Goal: Transaction & Acquisition: Obtain resource

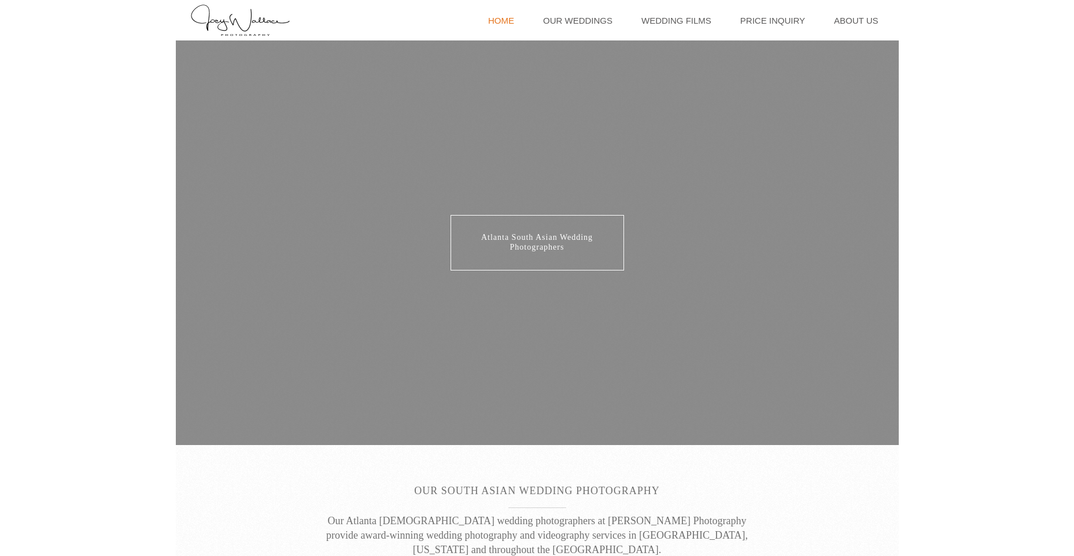
click at [504, 16] on link "Home" at bounding box center [501, 20] width 38 height 40
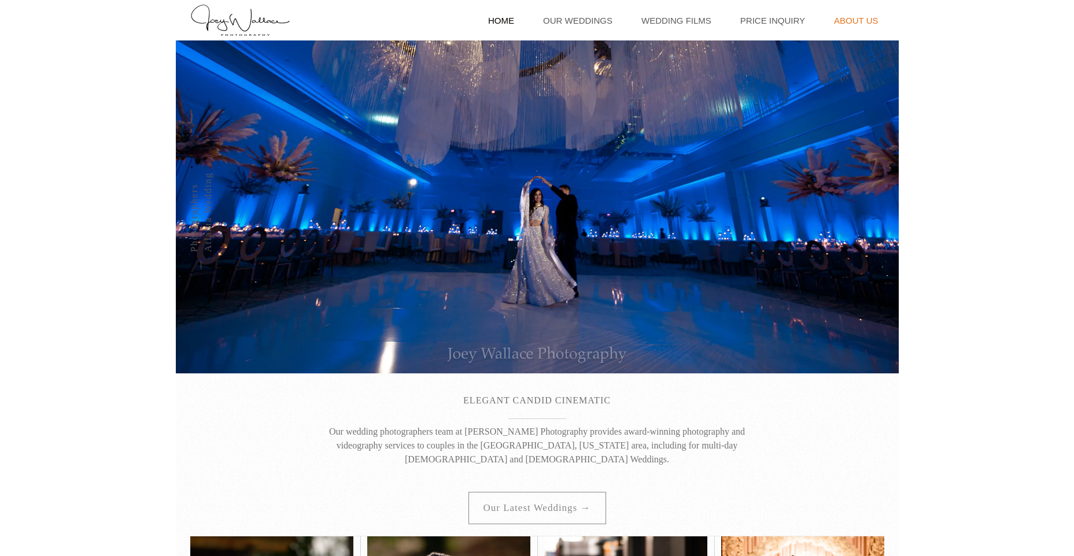
click at [869, 29] on link "About Us" at bounding box center [856, 20] width 56 height 40
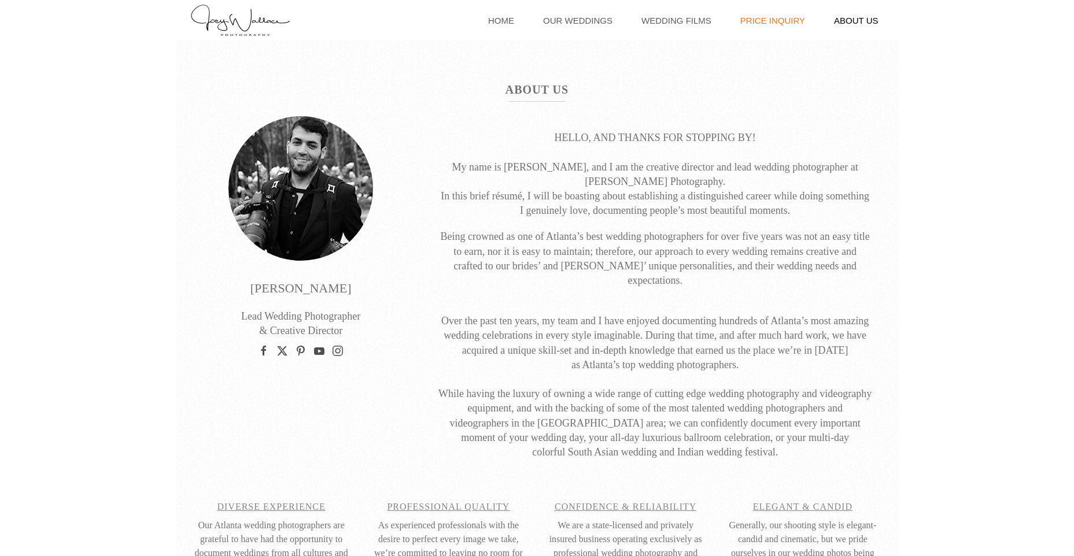
click at [764, 25] on link "Price Inquiry" at bounding box center [773, 20] width 76 height 40
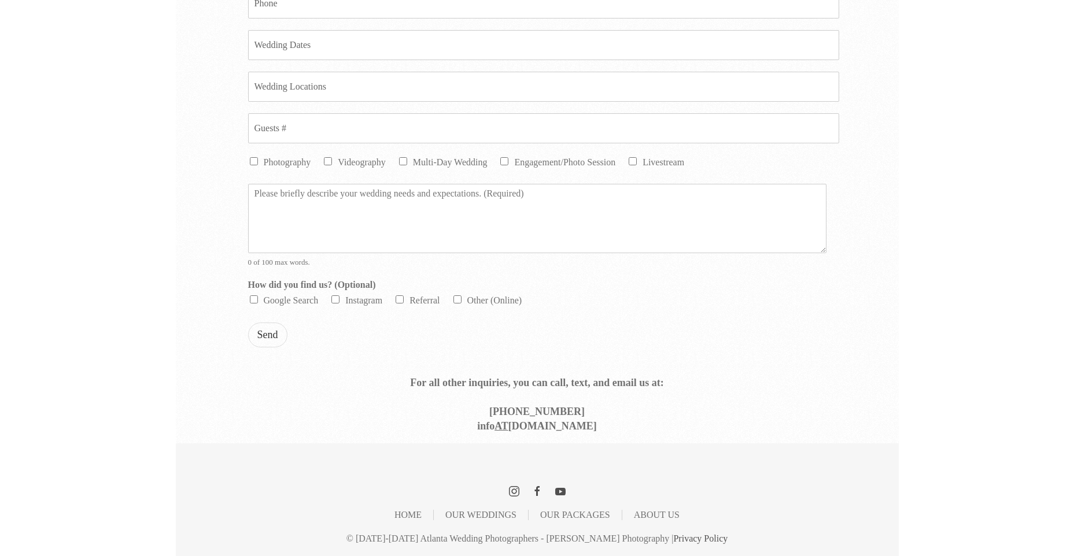
scroll to position [621, 0]
